Goal: Information Seeking & Learning: Compare options

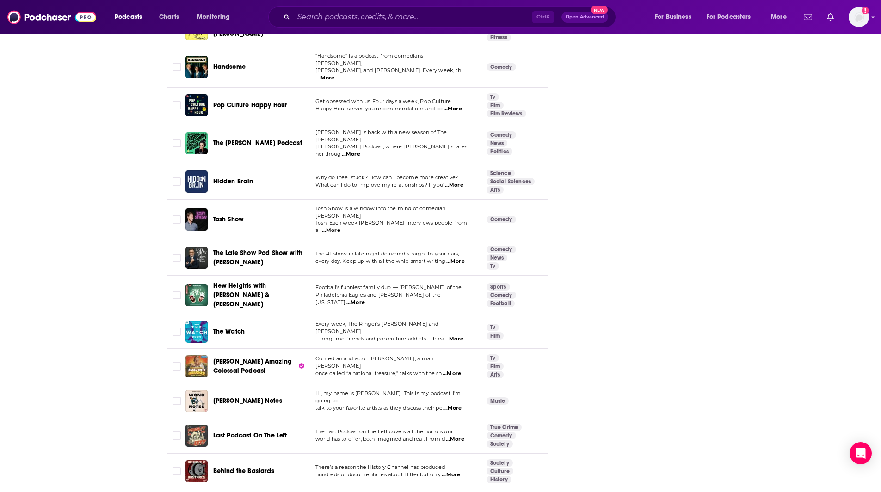
scroll to position [1700, 0]
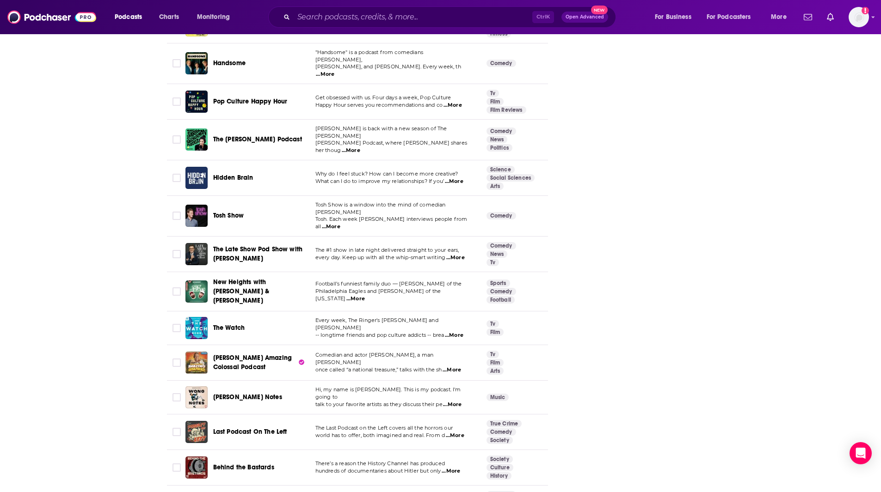
click at [340, 223] on span "...More" at bounding box center [331, 226] width 18 height 7
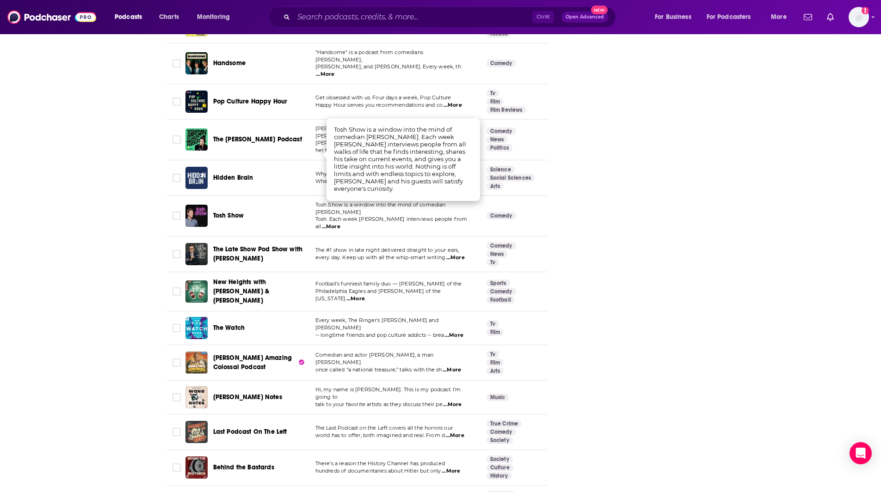
click at [597, 189] on div "Follow Rate Play Apps Added Bookmark Share Tell Me Why Contact This Podcast Exp…" at bounding box center [644, 282] width 139 height 3677
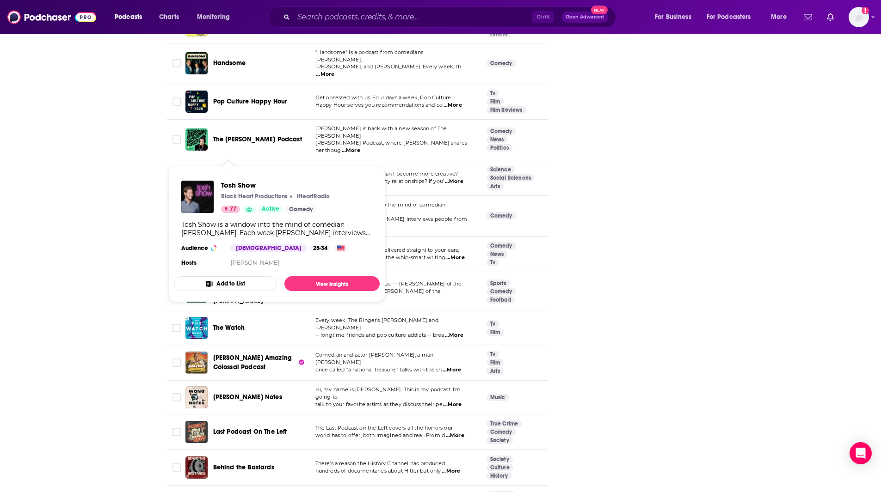
click at [227, 212] on span "Tosh Show" at bounding box center [228, 216] width 31 height 8
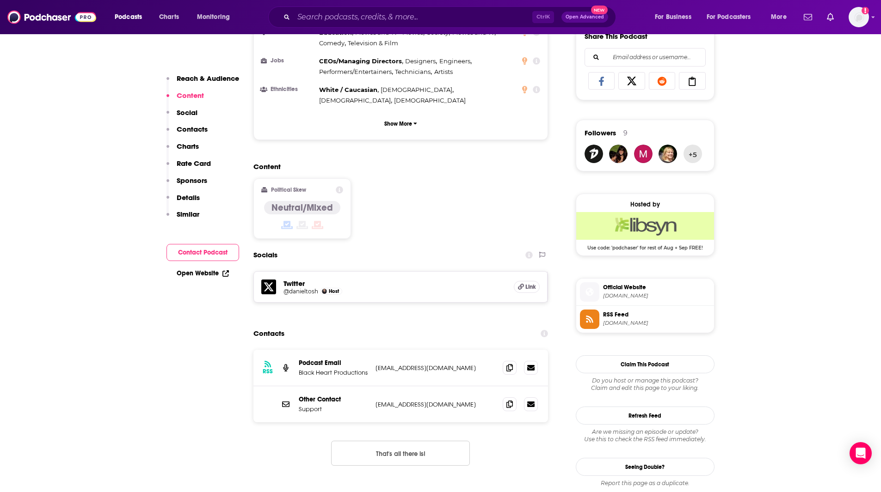
scroll to position [651, 0]
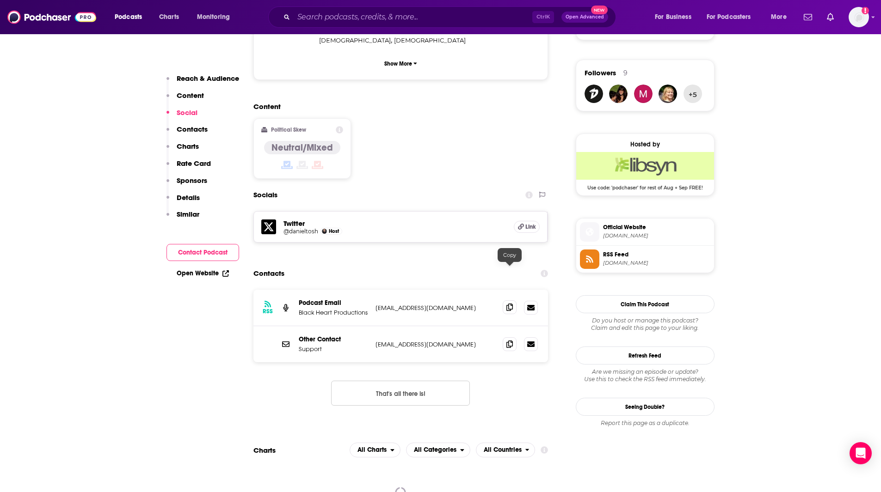
click at [512, 304] on icon at bounding box center [509, 307] width 6 height 7
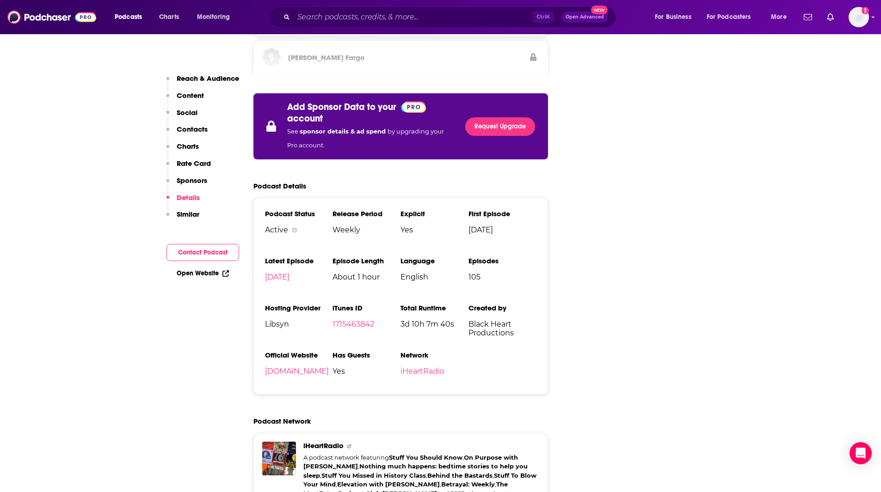
scroll to position [1515, 0]
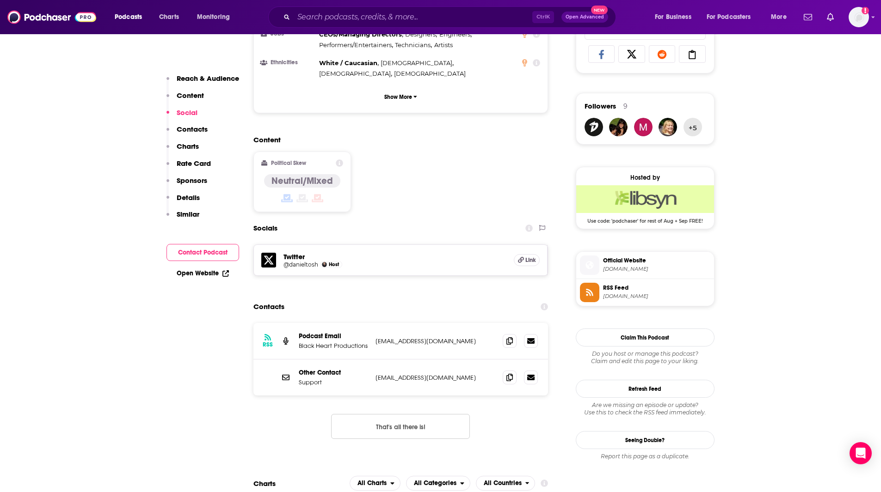
scroll to position [595, 0]
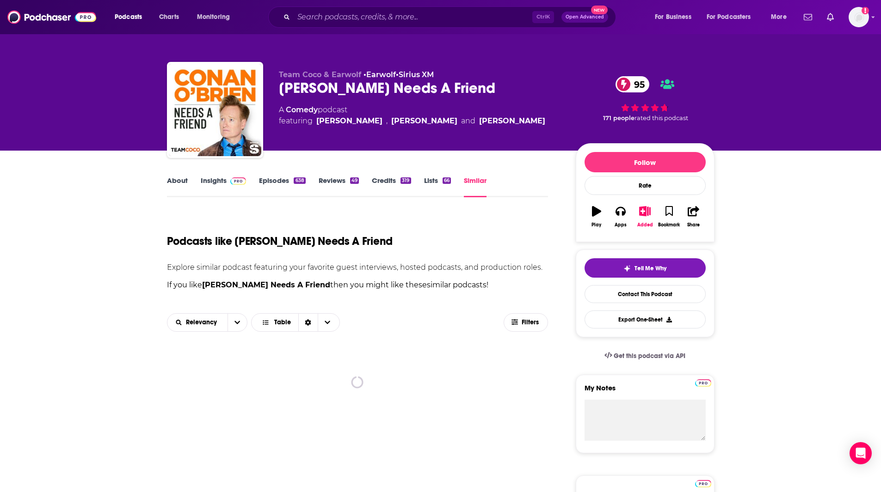
click at [478, 186] on link "Similar" at bounding box center [475, 186] width 23 height 21
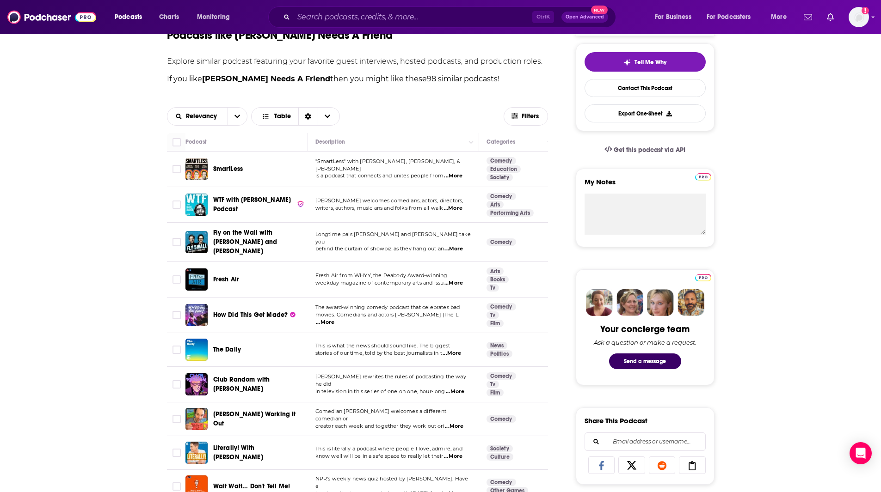
scroll to position [322, 0]
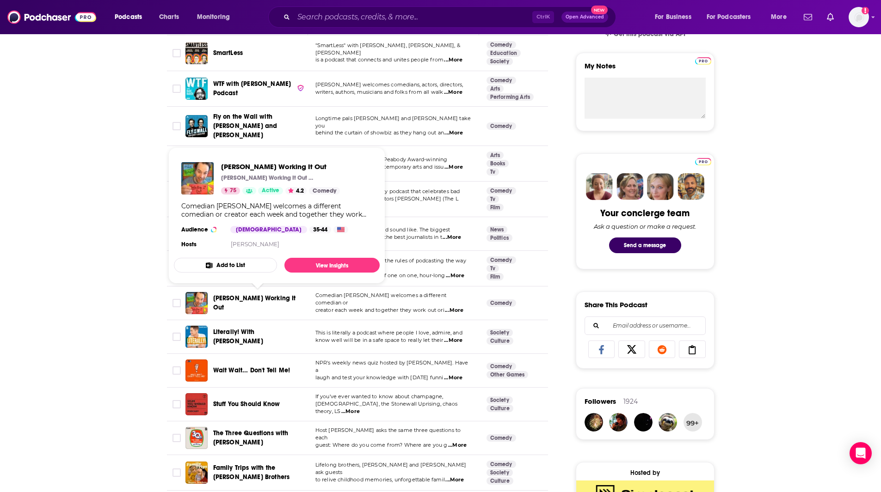
click at [270, 298] on span "[PERSON_NAME] Working It Out" at bounding box center [254, 302] width 83 height 17
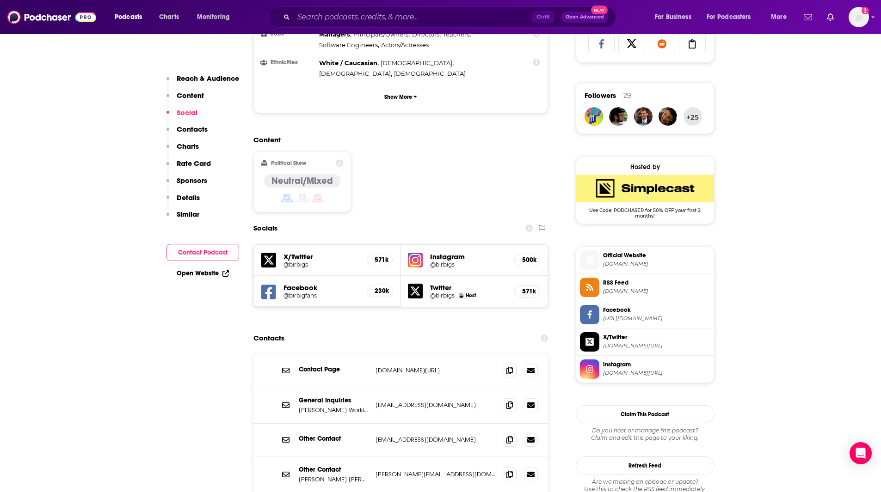
scroll to position [672, 0]
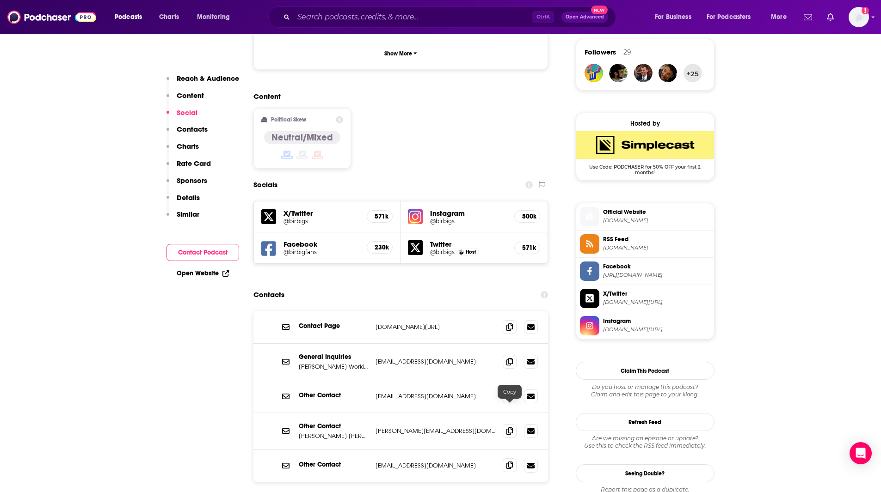
click at [513, 459] on span at bounding box center [509, 466] width 14 height 14
drag, startPoint x: 110, startPoint y: 167, endPoint x: 108, endPoint y: 157, distance: 10.7
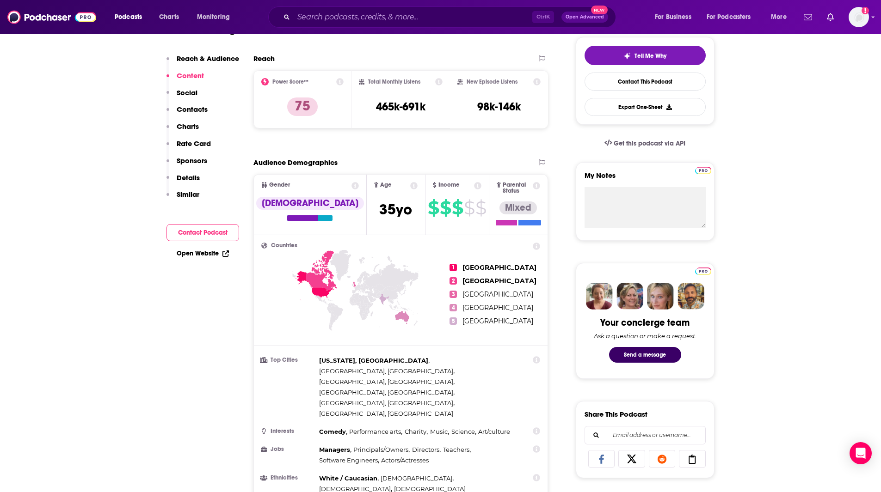
scroll to position [0, 0]
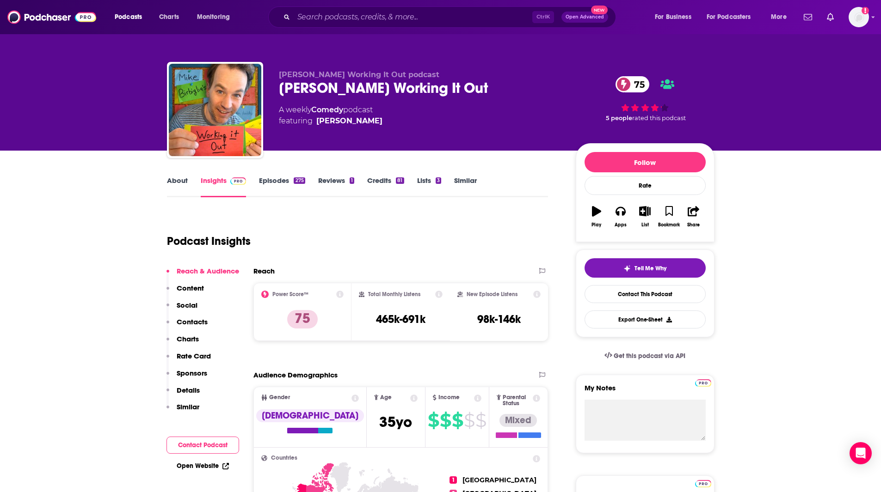
drag, startPoint x: 482, startPoint y: 86, endPoint x: 277, endPoint y: 88, distance: 204.8
click at [277, 88] on div "[PERSON_NAME] Working It Out podcast [PERSON_NAME] Working It Out 75 A weekly C…" at bounding box center [440, 112] width 547 height 100
copy h2 "[PERSON_NAME] Working It Out"
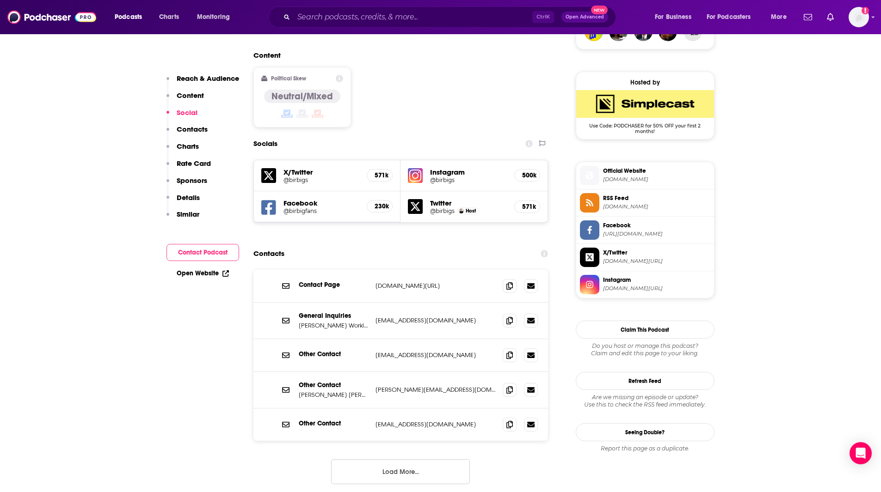
scroll to position [722, 0]
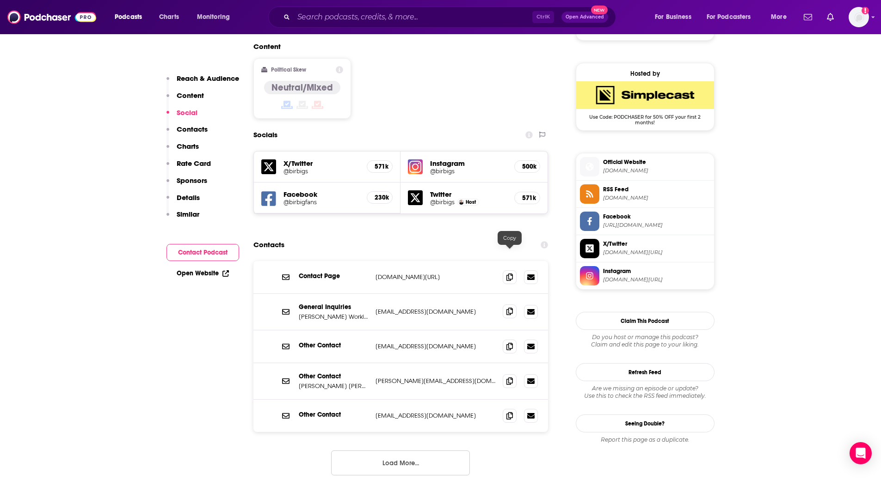
click at [508, 308] on icon at bounding box center [509, 311] width 6 height 7
drag, startPoint x: 63, startPoint y: 104, endPoint x: 73, endPoint y: 114, distance: 13.7
click at [508, 377] on icon at bounding box center [509, 380] width 6 height 7
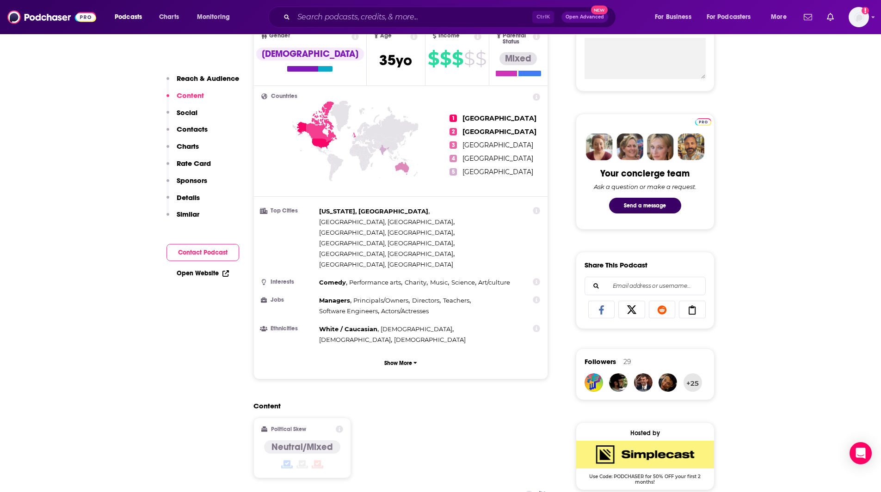
scroll to position [340, 0]
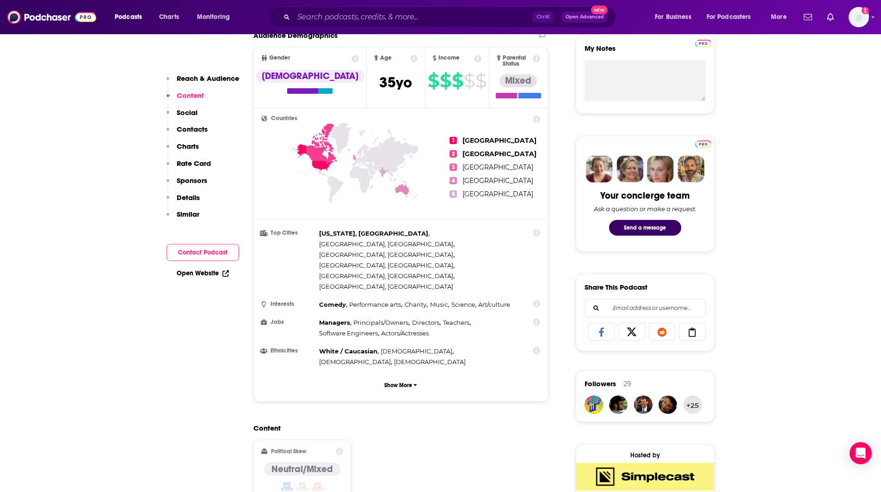
drag, startPoint x: 65, startPoint y: 165, endPoint x: 71, endPoint y: 163, distance: 5.8
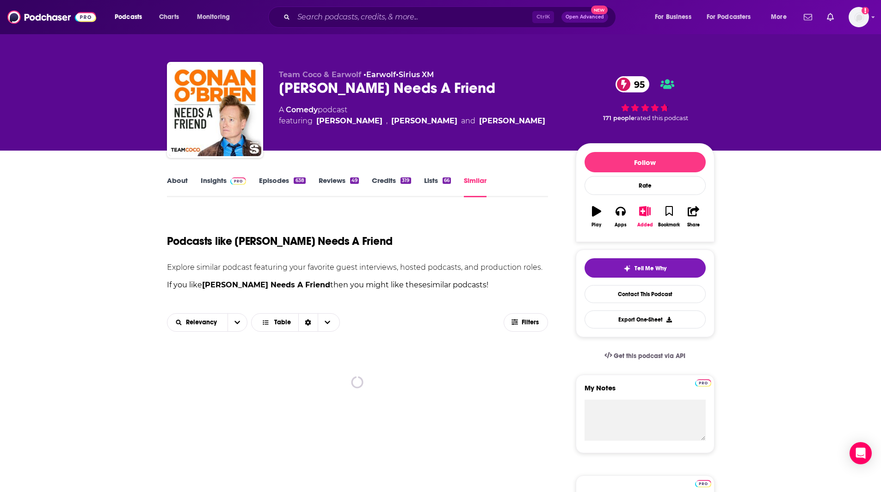
click at [475, 184] on link "Similar" at bounding box center [475, 186] width 23 height 21
click at [480, 180] on link "Similar" at bounding box center [475, 186] width 23 height 21
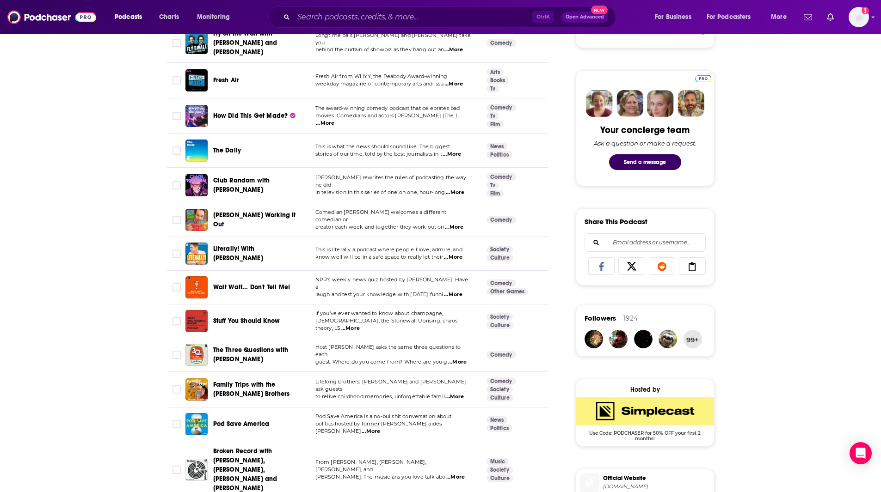
scroll to position [409, 0]
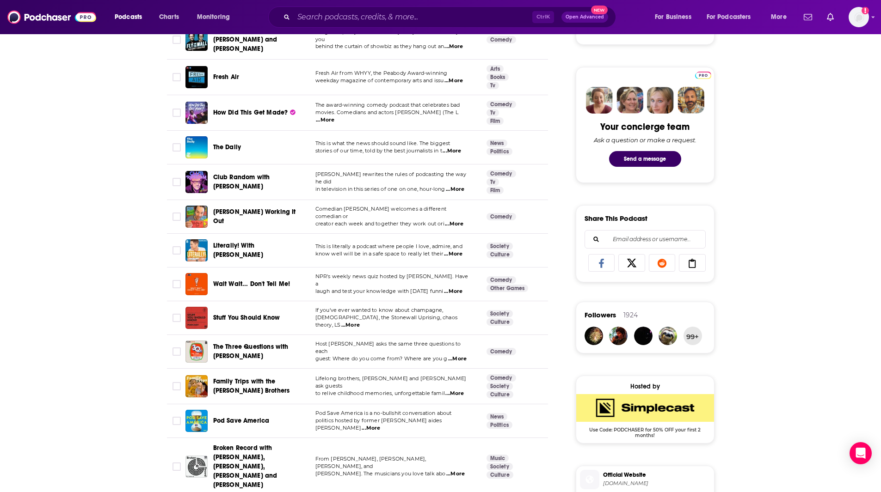
click at [342, 288] on span "laugh and test your knowledge with [DATE] funni" at bounding box center [379, 291] width 128 height 6
click at [451, 288] on span "...More" at bounding box center [453, 291] width 18 height 7
click at [457, 357] on td "Host [PERSON_NAME] asks the same three questions to each guest: Where do you co…" at bounding box center [393, 352] width 171 height 34
click at [459, 355] on span "...More" at bounding box center [457, 358] width 18 height 7
